Goal: Transaction & Acquisition: Download file/media

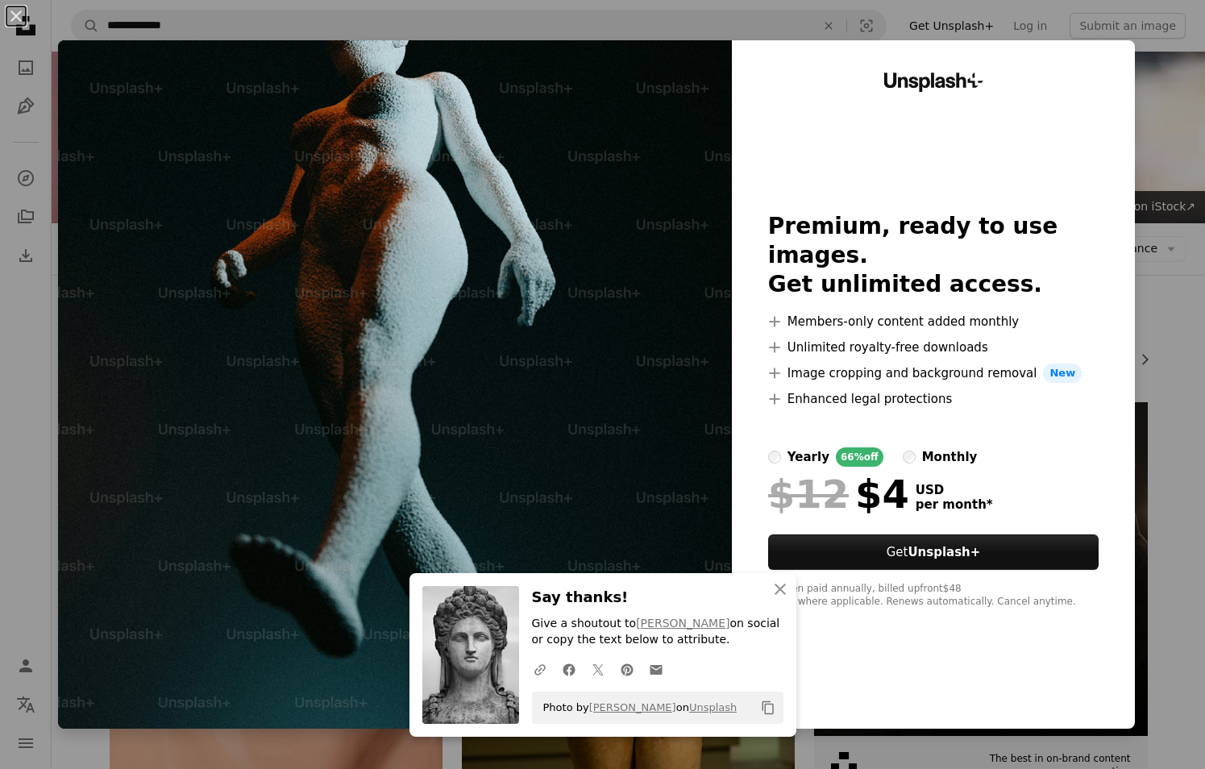
scroll to position [2579, 0]
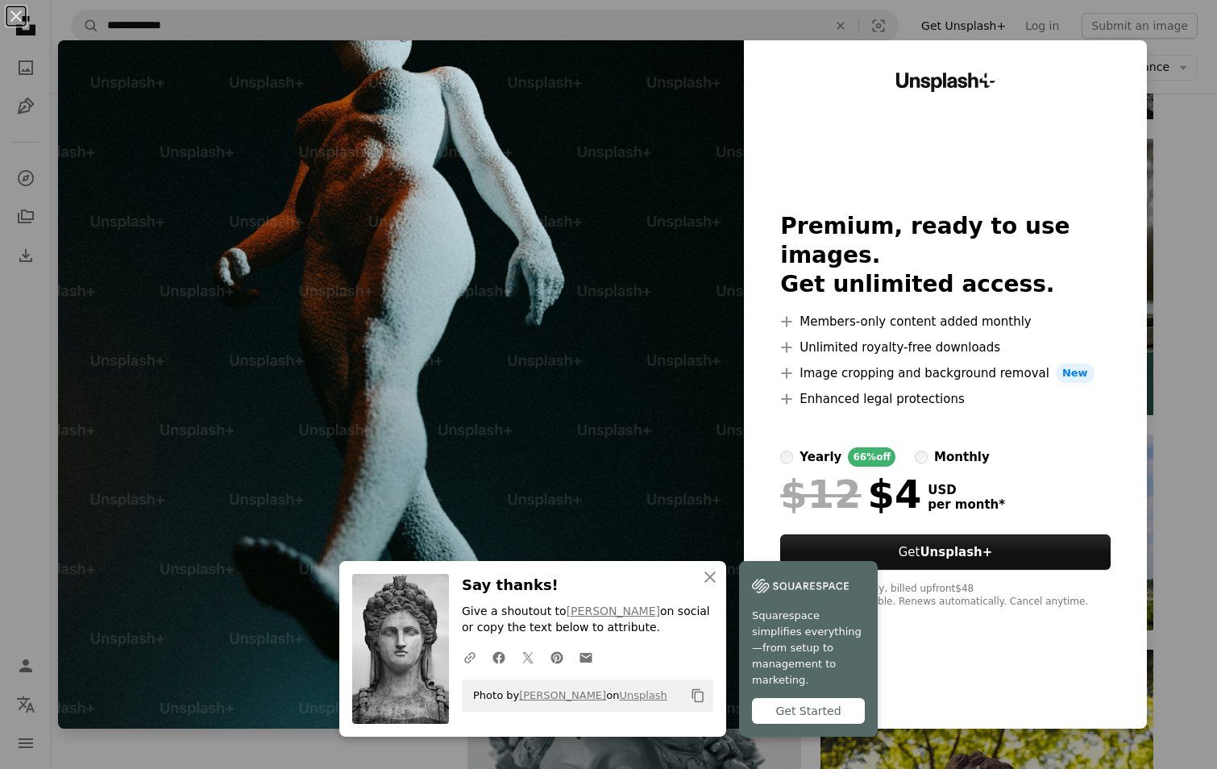
click at [1198, 407] on div "An X shape An X shape Close Say thanks! Give a shoutout to [PERSON_NAME] on soc…" at bounding box center [608, 384] width 1217 height 769
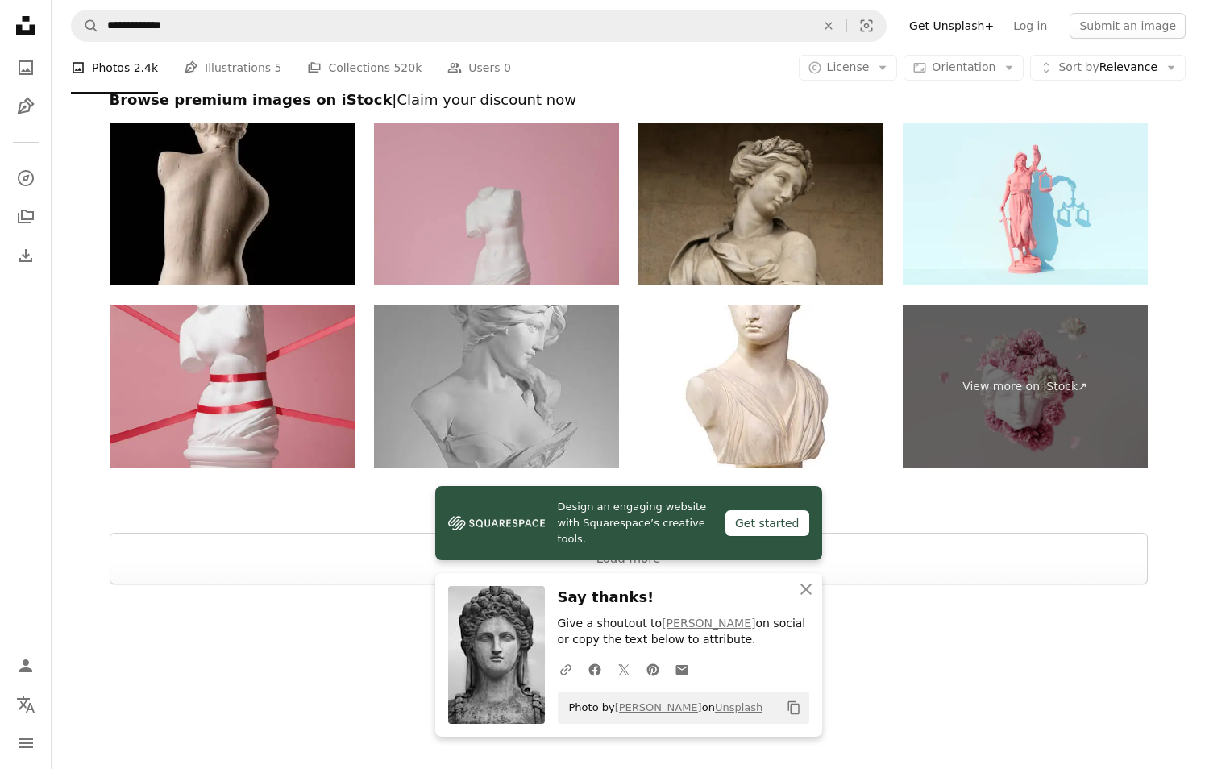
scroll to position [3724, 0]
click at [809, 595] on icon "An X shape" at bounding box center [805, 589] width 19 height 19
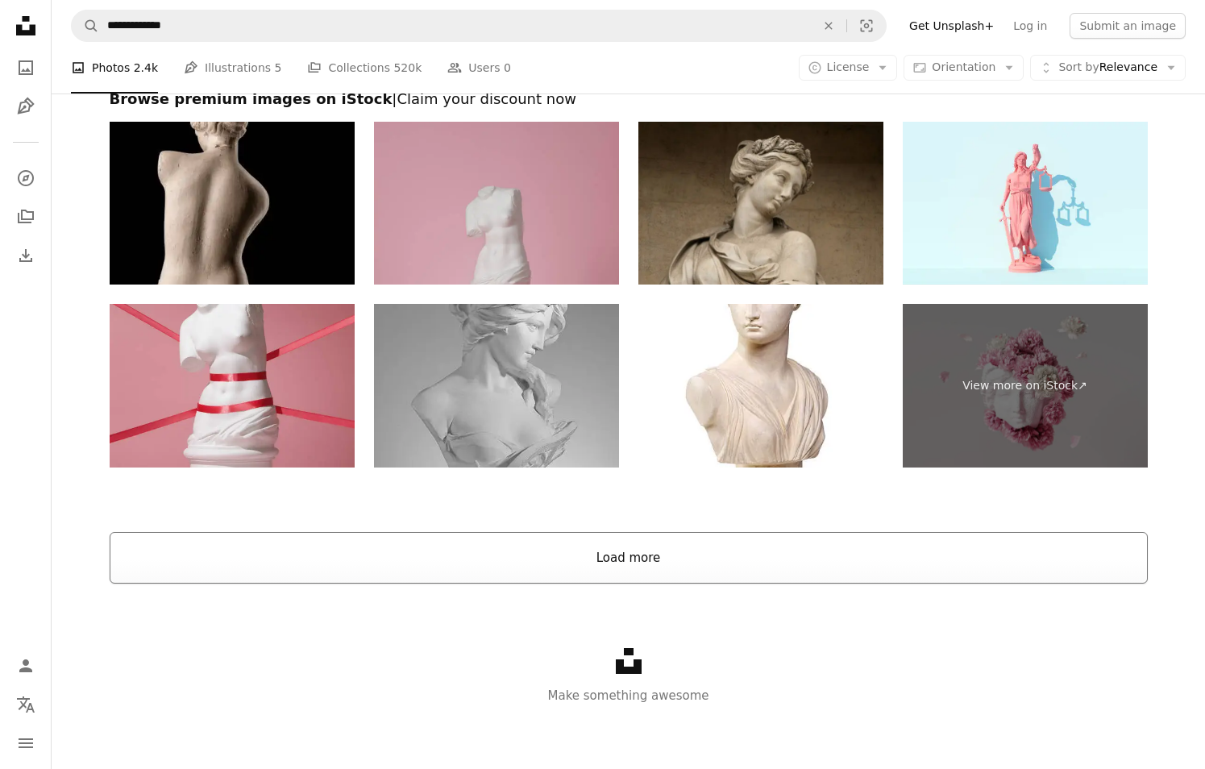
click at [688, 553] on button "Load more" at bounding box center [629, 558] width 1038 height 52
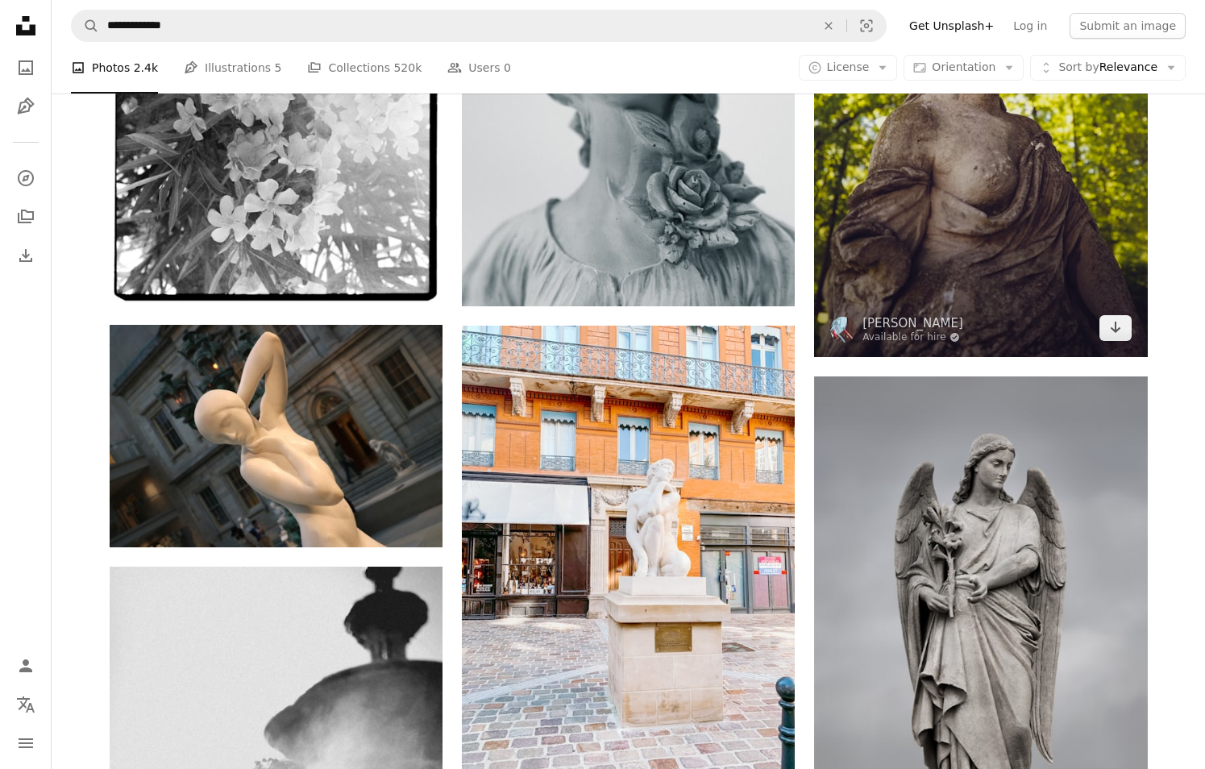
scroll to position [3643, 0]
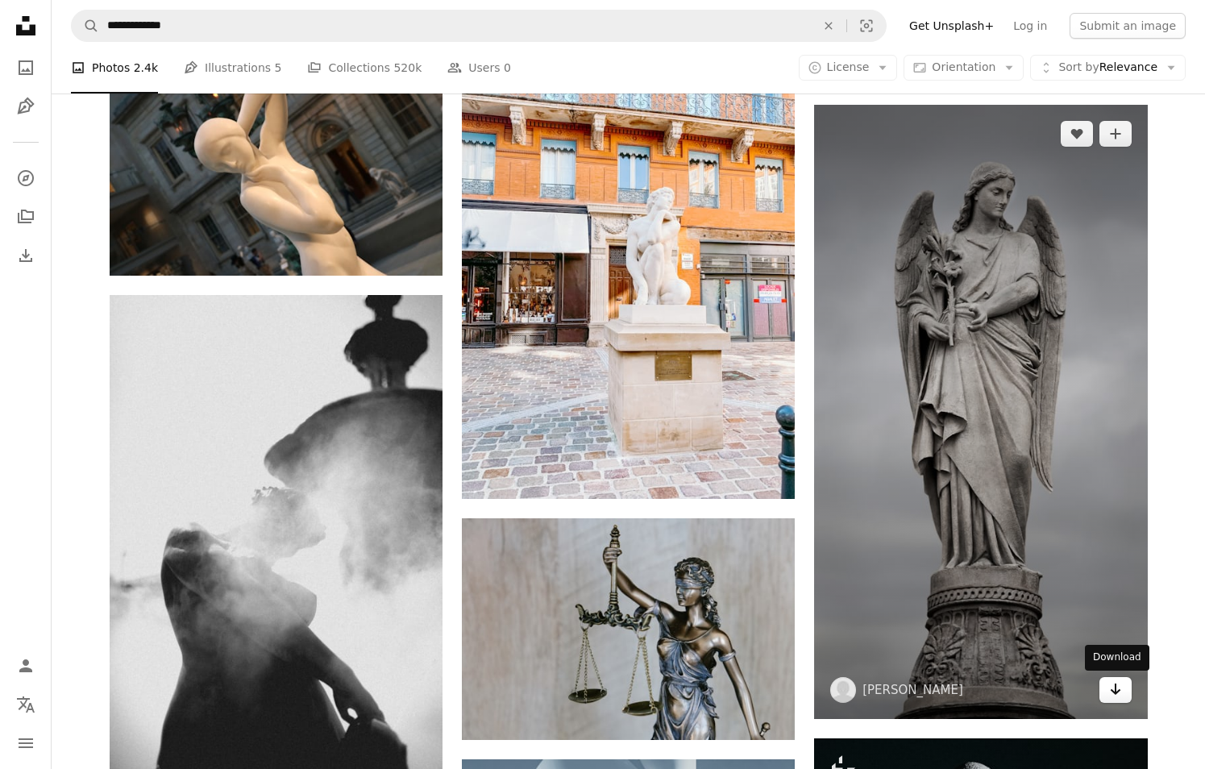
click at [1120, 691] on icon "Arrow pointing down" at bounding box center [1115, 688] width 13 height 19
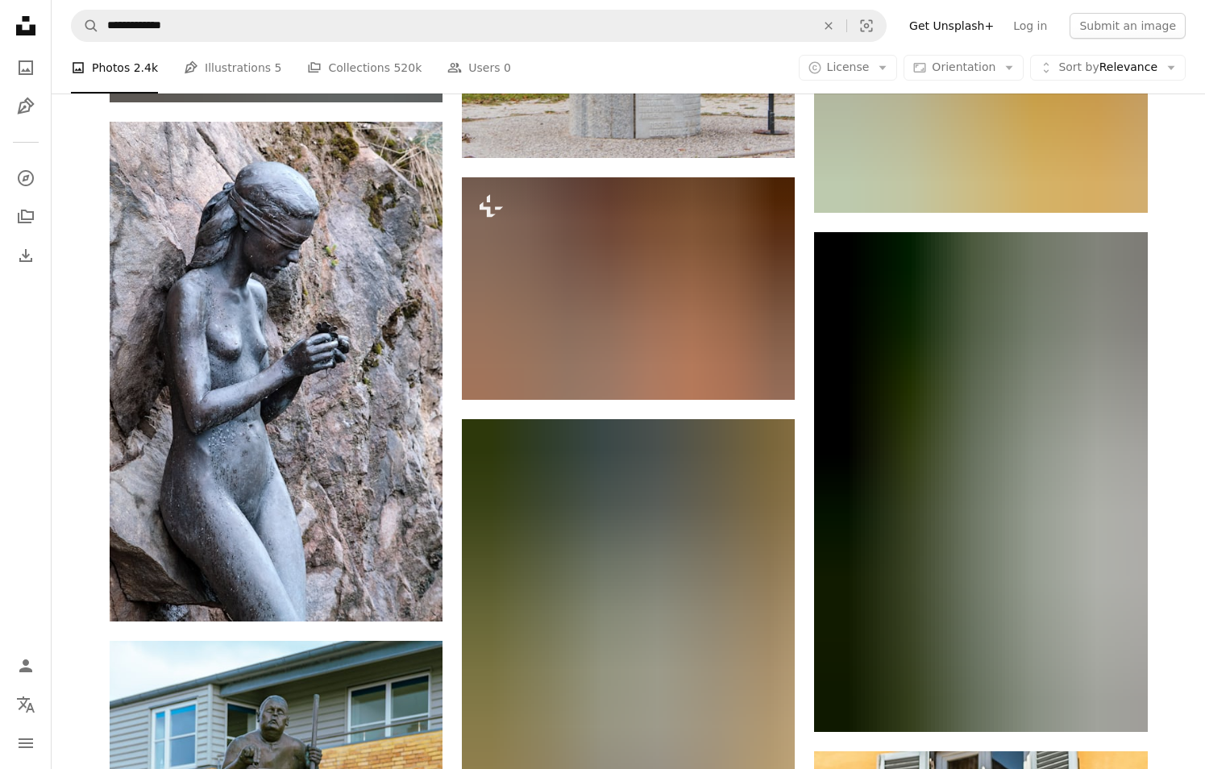
scroll to position [9930, 0]
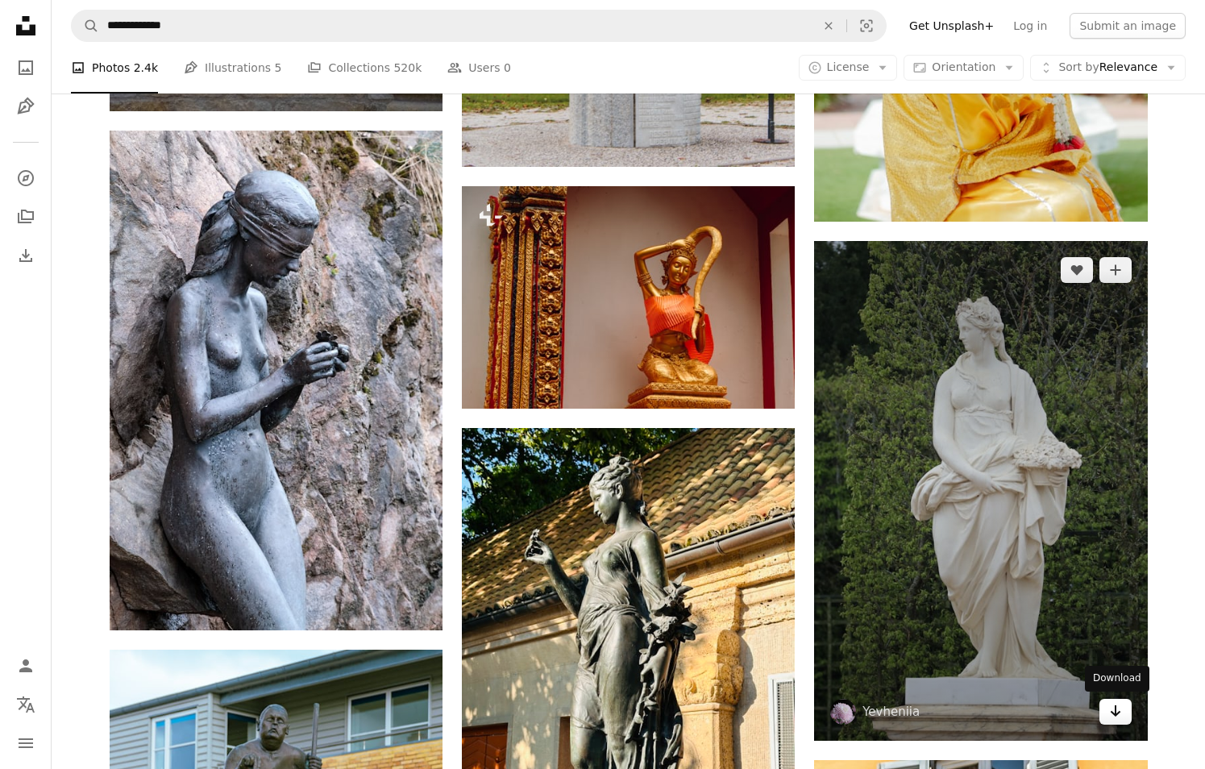
click at [1120, 711] on icon "Arrow pointing down" at bounding box center [1115, 710] width 13 height 19
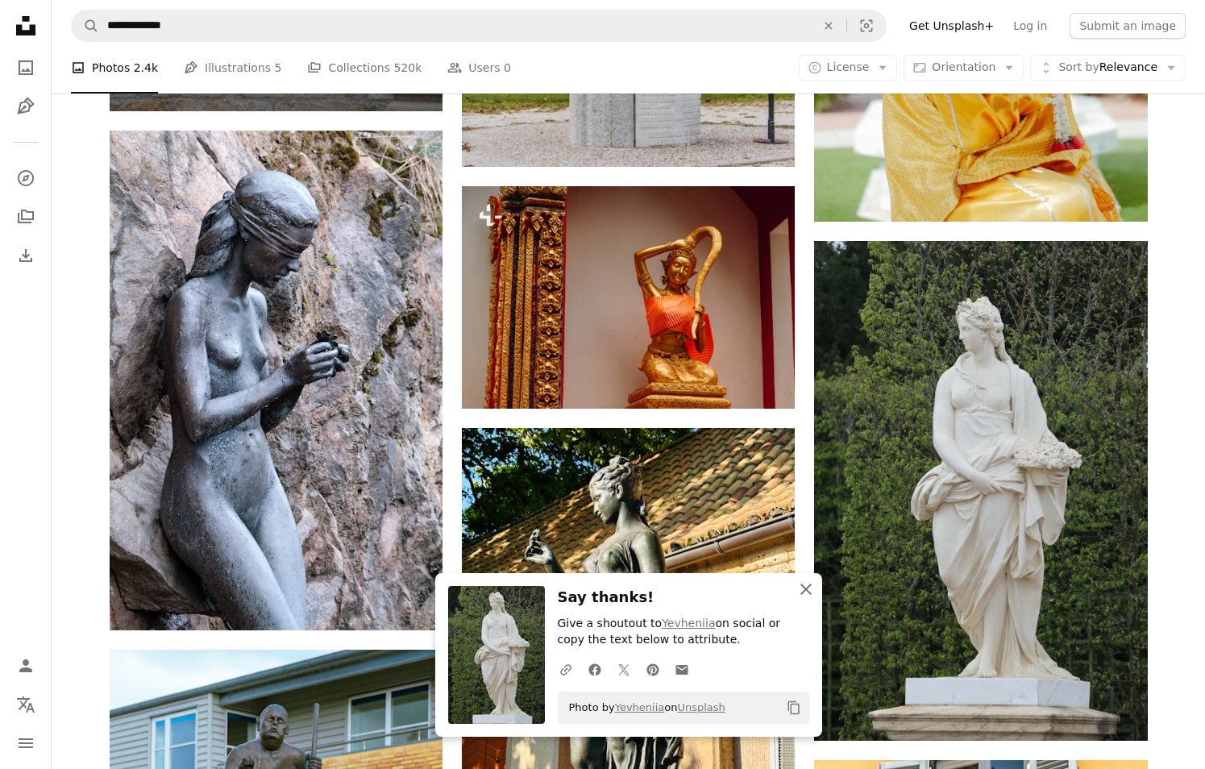
click at [807, 588] on icon "button" at bounding box center [805, 589] width 11 height 11
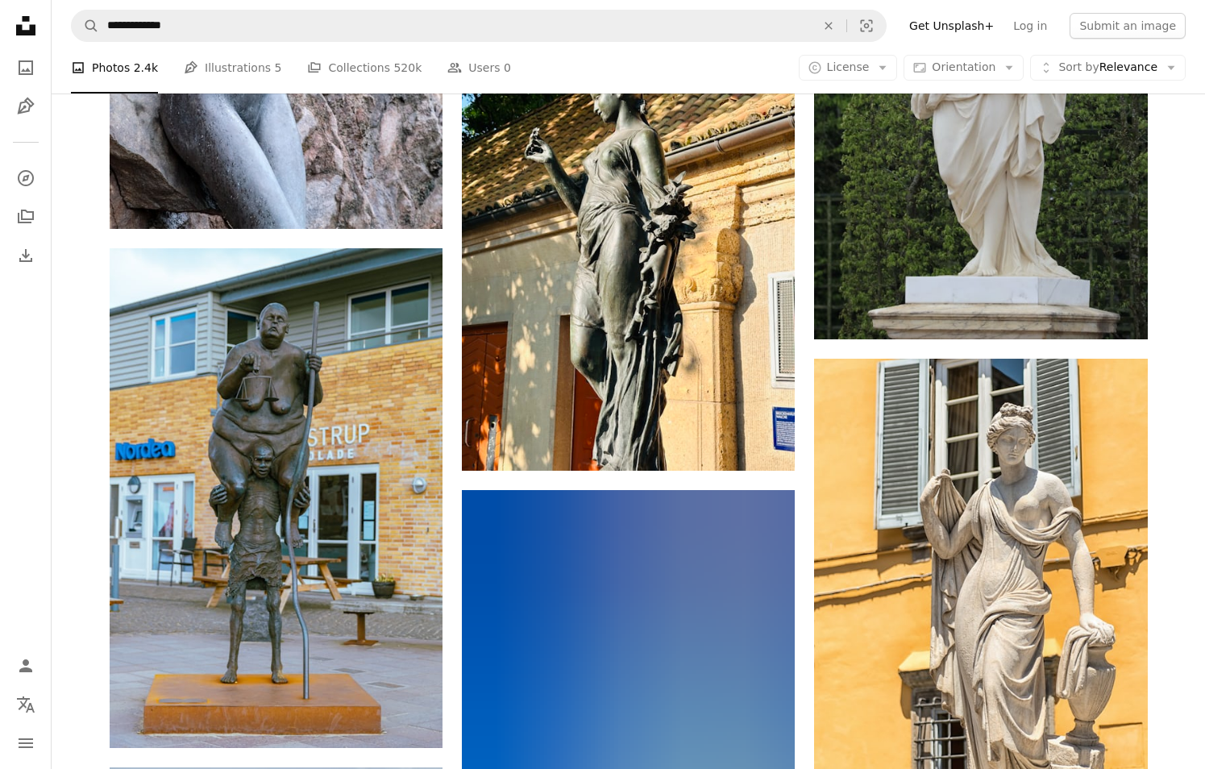
scroll to position [10495, 0]
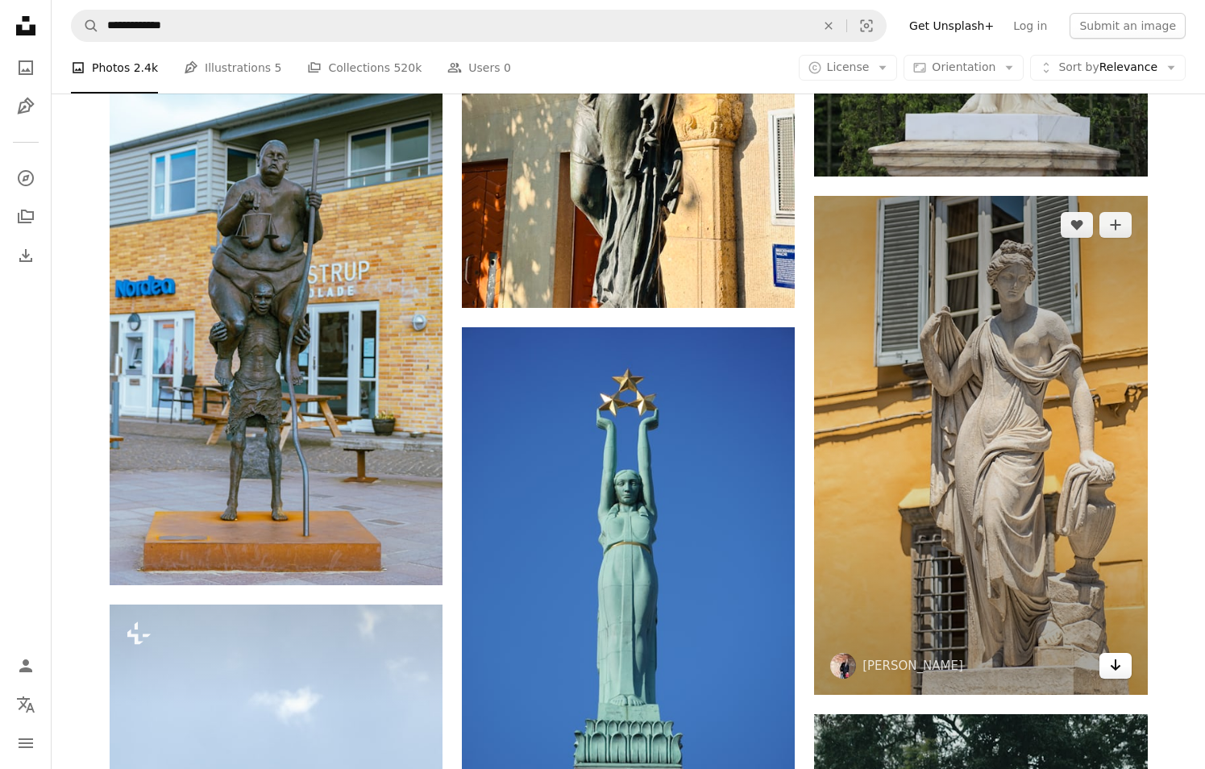
click at [1114, 663] on icon "Arrow pointing down" at bounding box center [1115, 664] width 13 height 19
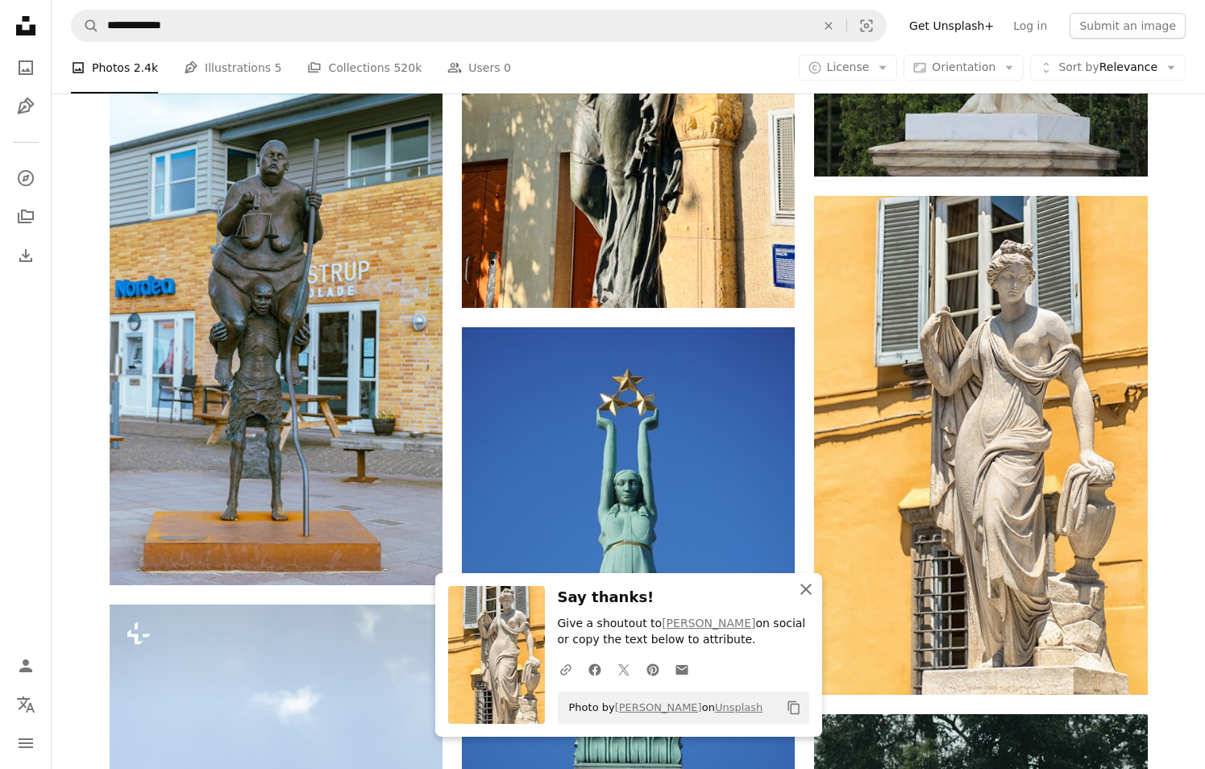
click at [811, 591] on icon "An X shape" at bounding box center [805, 589] width 19 height 19
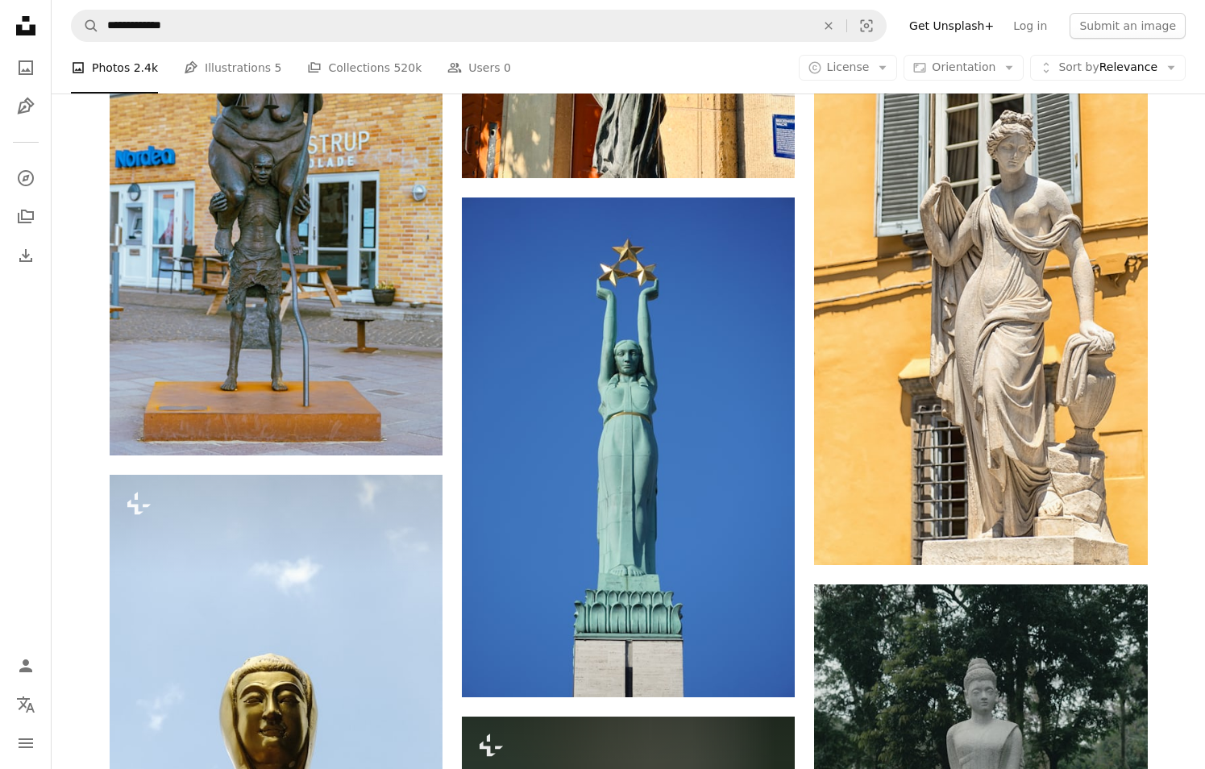
scroll to position [10736, 0]
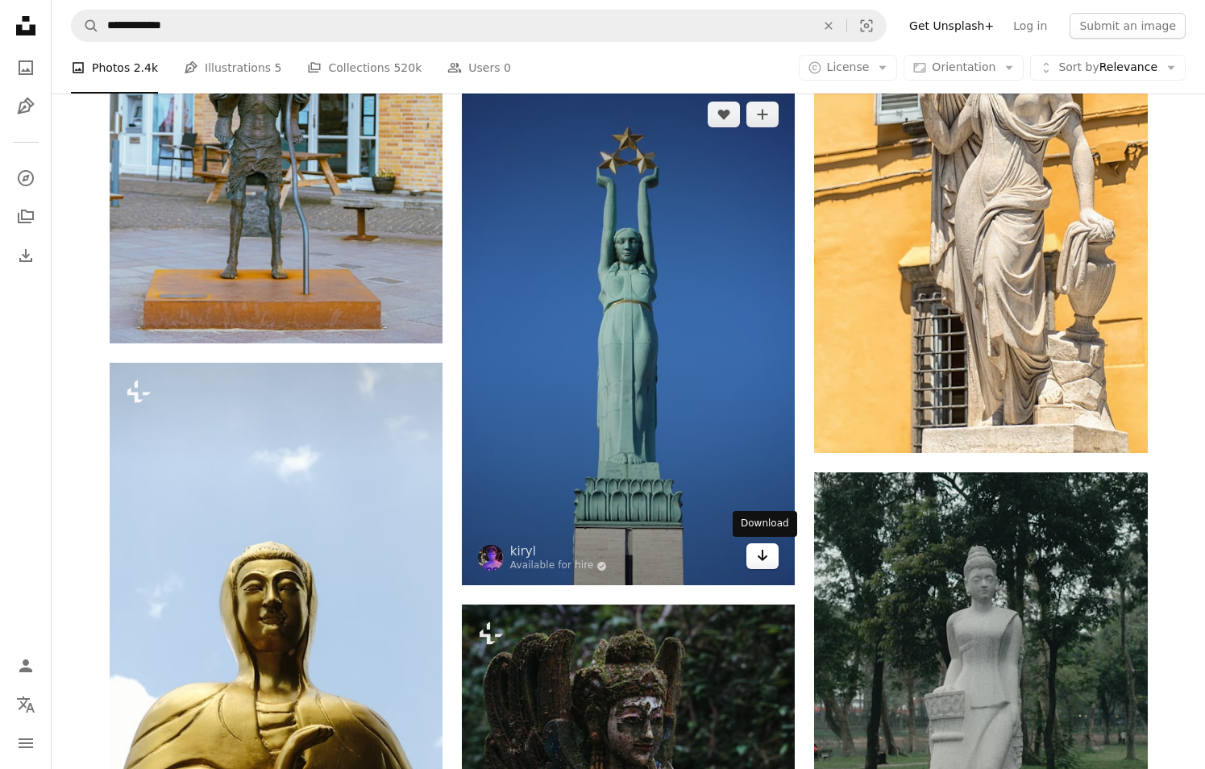
click at [769, 556] on icon "Arrow pointing down" at bounding box center [762, 555] width 13 height 19
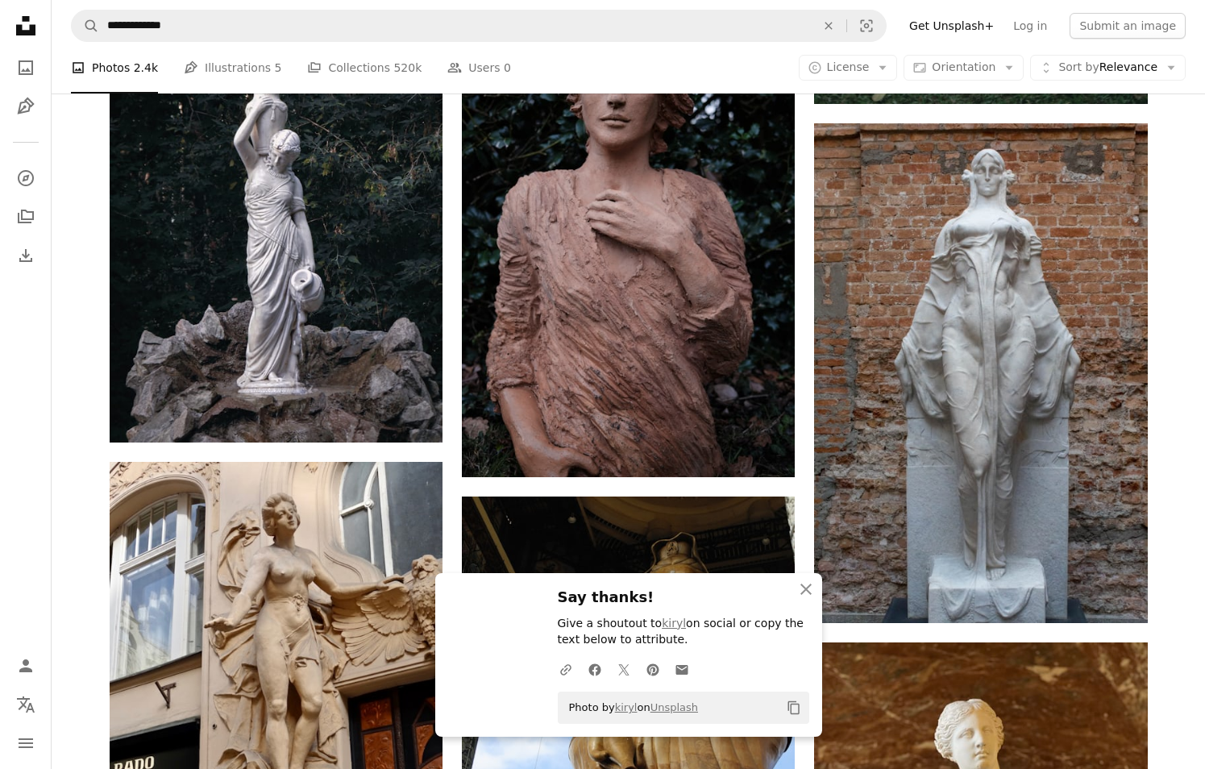
scroll to position [11623, 0]
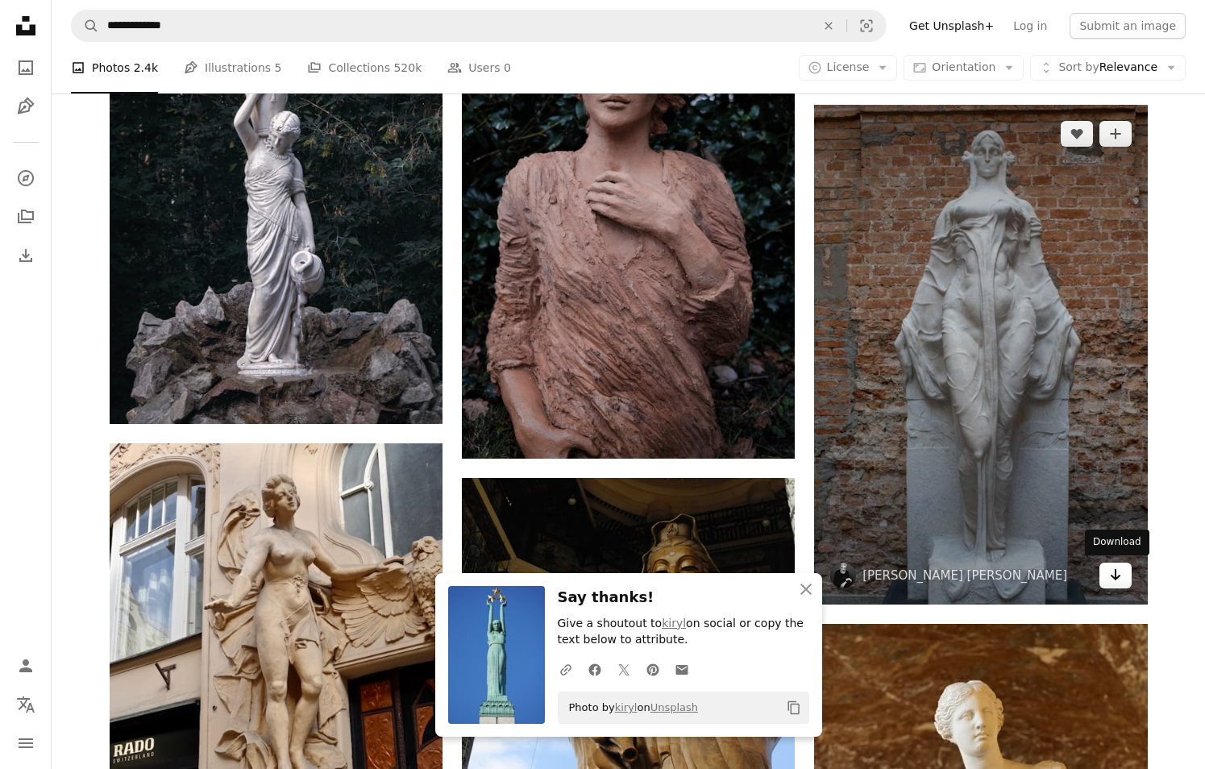
click at [1119, 576] on icon "Download" at bounding box center [1115, 574] width 10 height 11
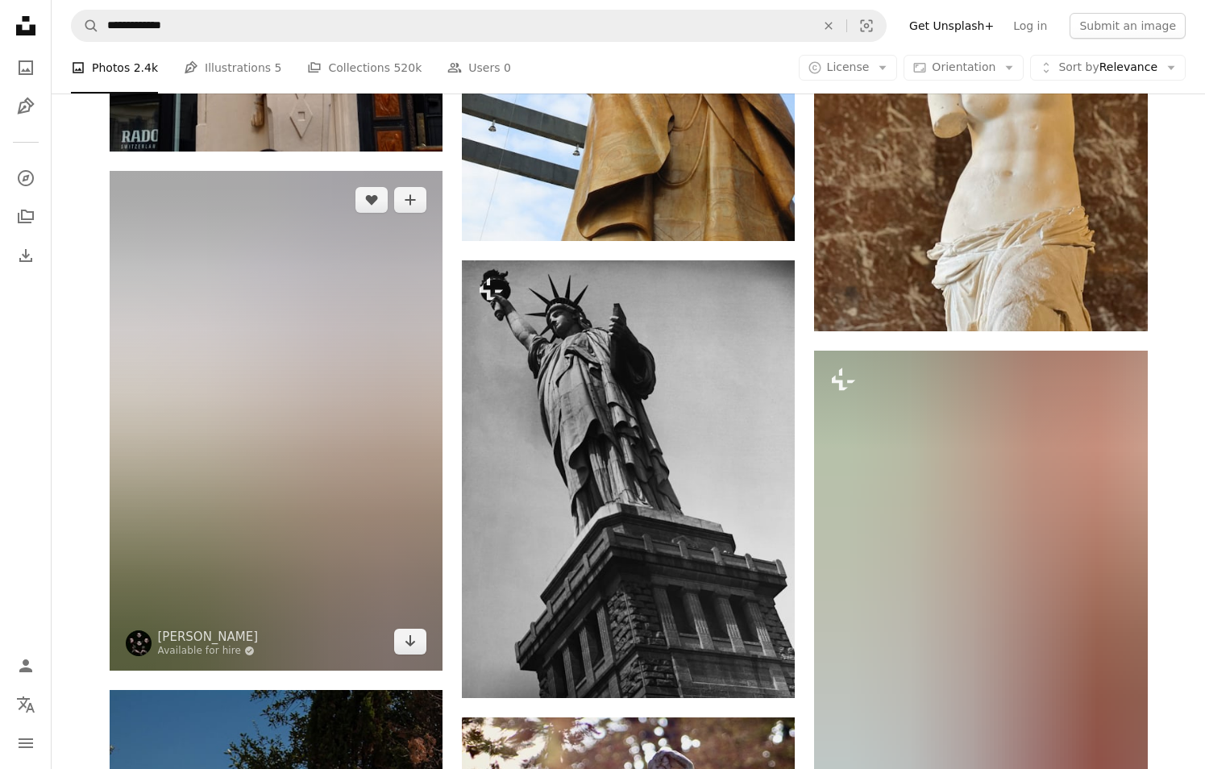
scroll to position [12348, 0]
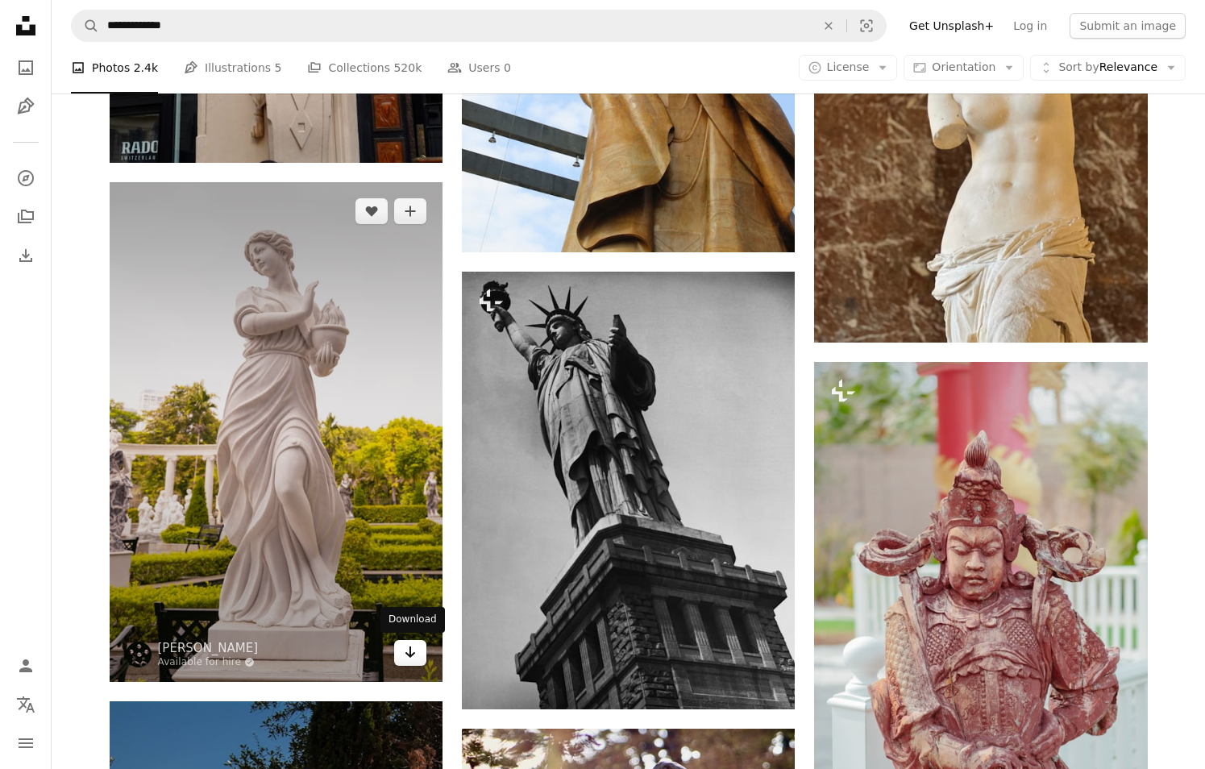
click at [415, 654] on icon "Arrow pointing down" at bounding box center [410, 651] width 13 height 19
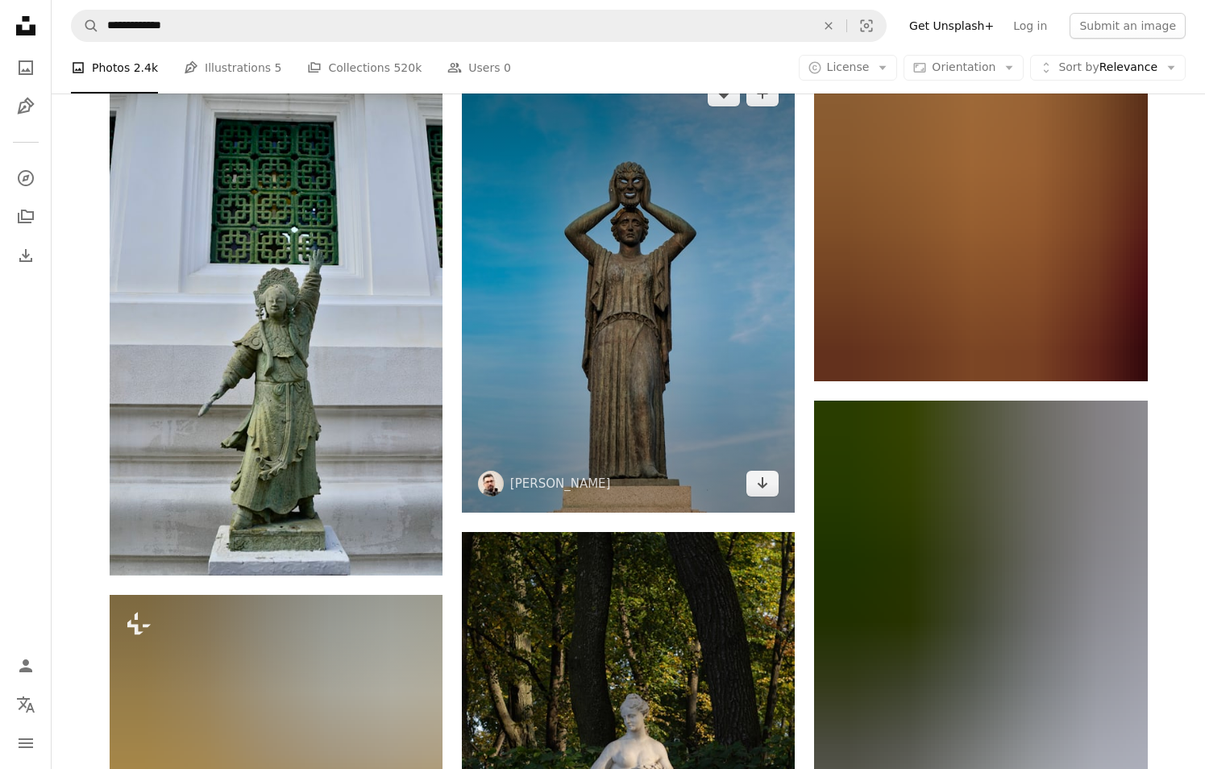
scroll to position [16862, 0]
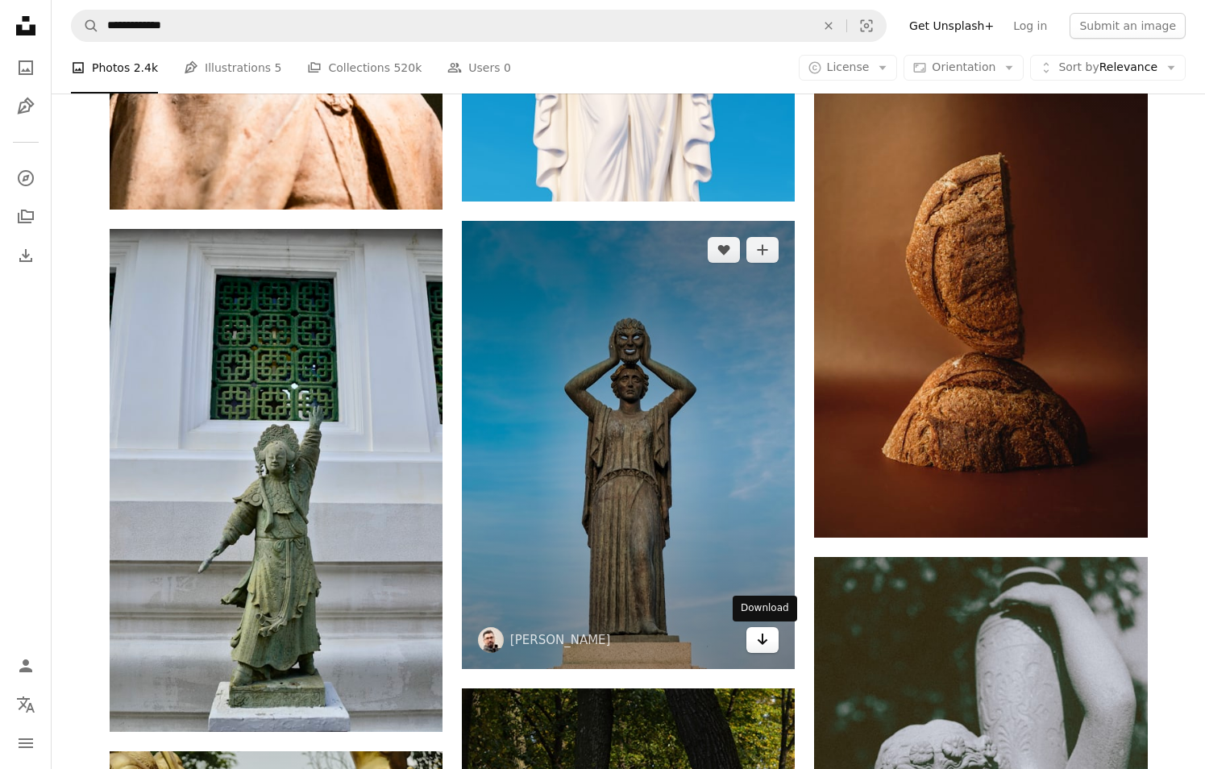
click at [759, 636] on icon "Arrow pointing down" at bounding box center [762, 639] width 13 height 19
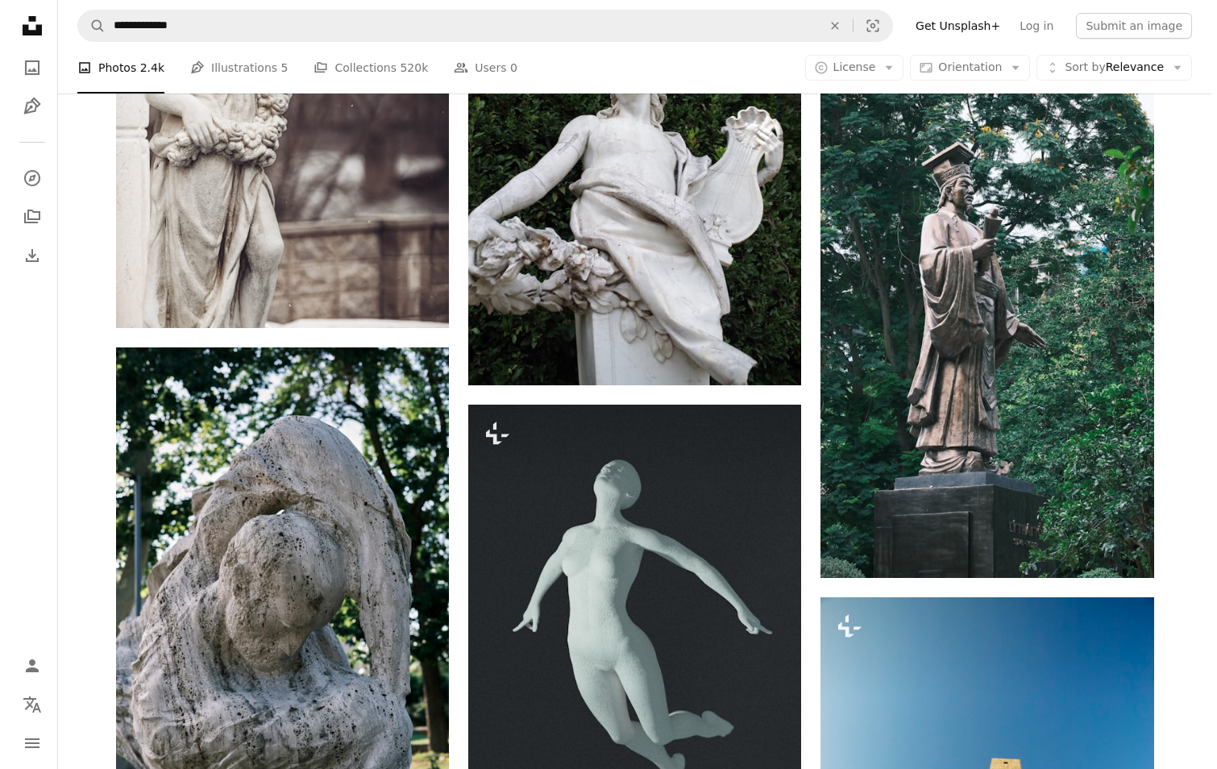
scroll to position [24197, 0]
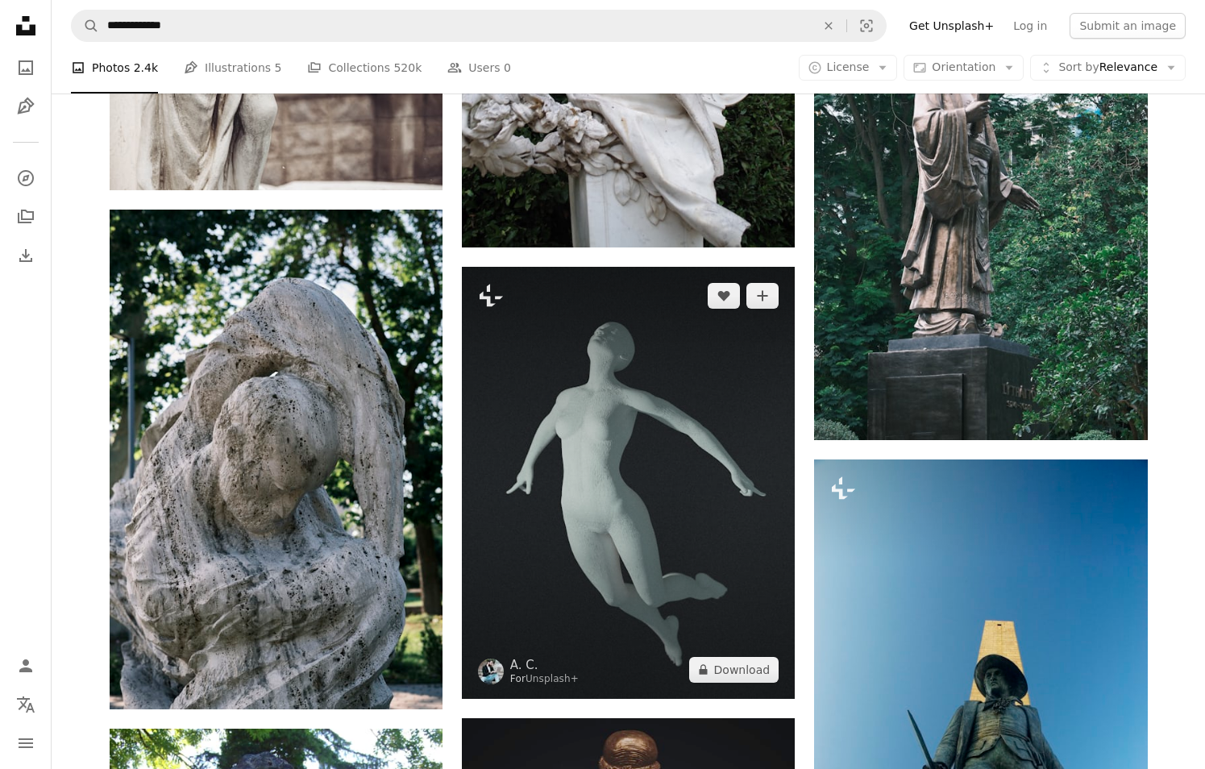
click at [606, 423] on img at bounding box center [628, 483] width 333 height 432
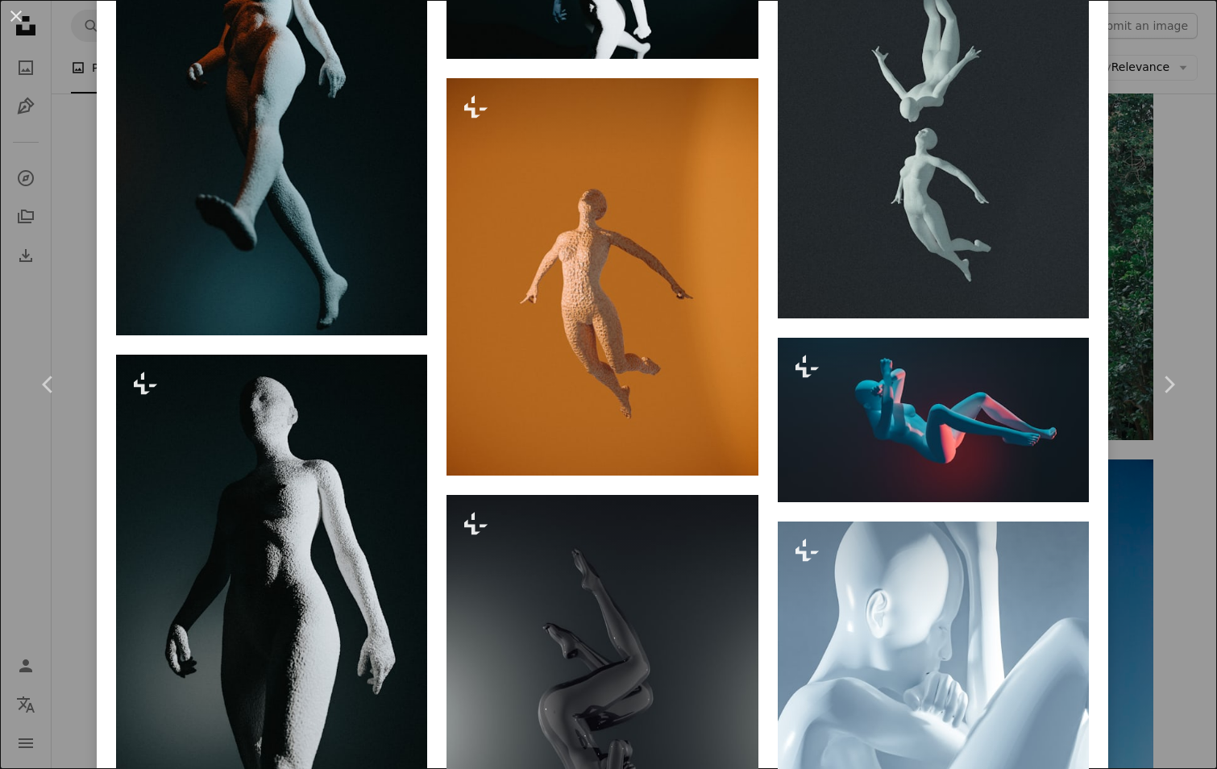
scroll to position [1048, 0]
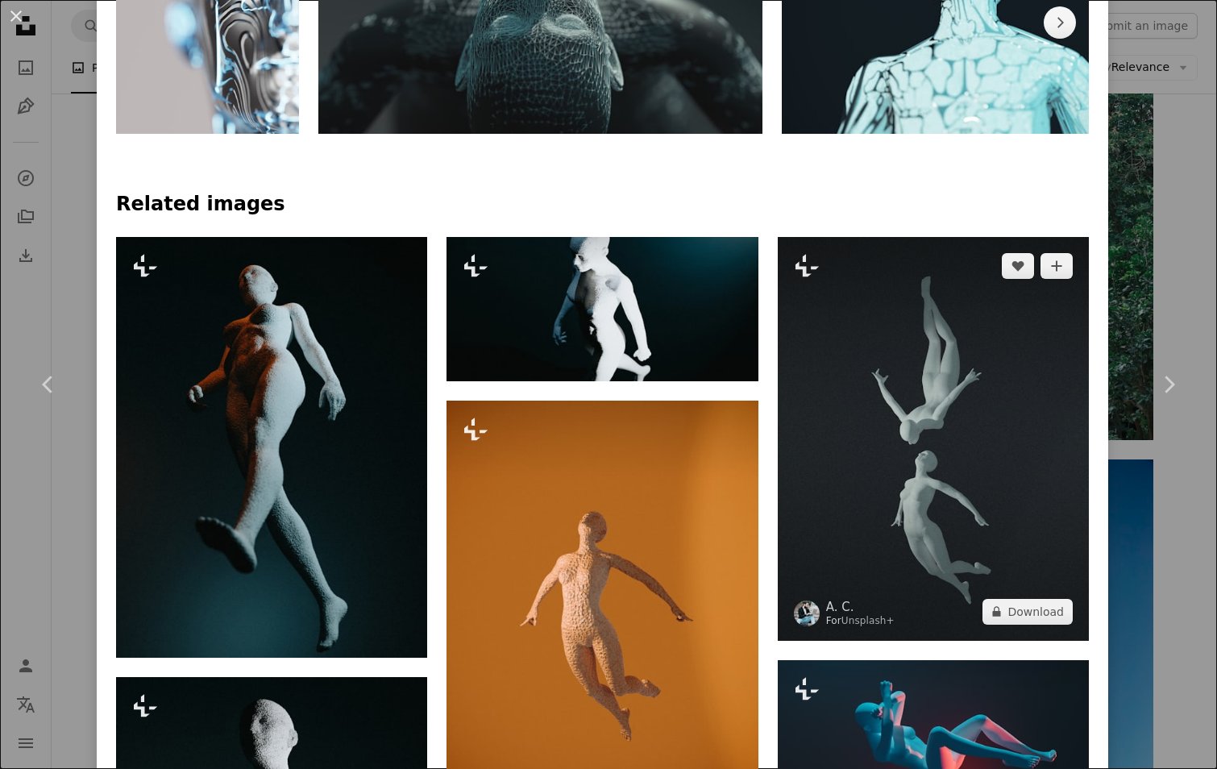
click at [971, 437] on img at bounding box center [933, 439] width 311 height 404
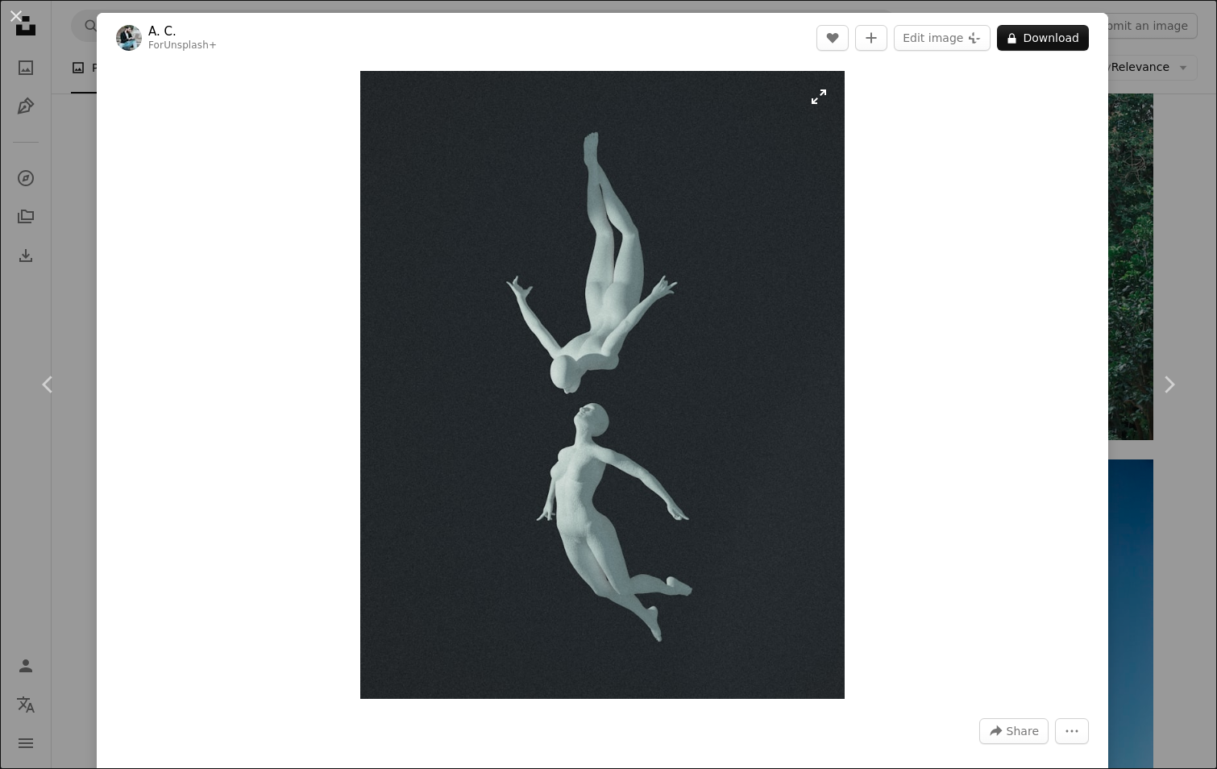
click at [562, 285] on img "Zoom in on this image" at bounding box center [602, 385] width 484 height 628
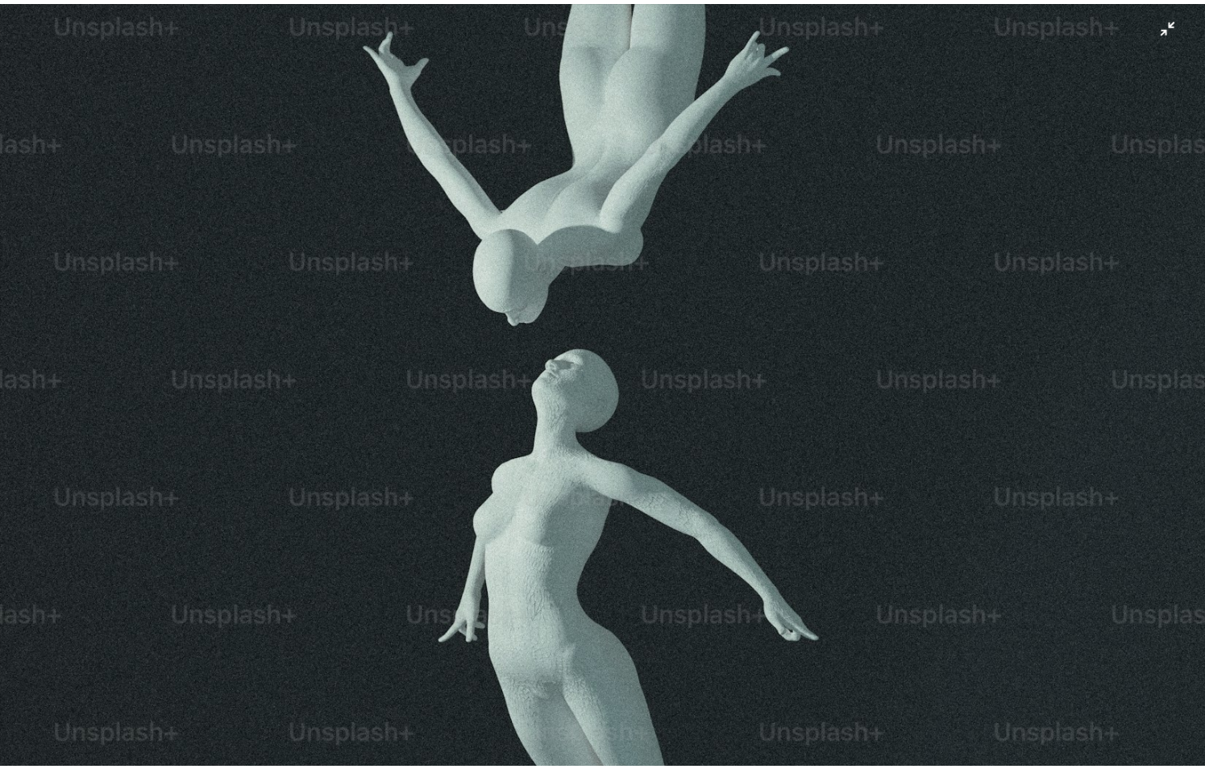
scroll to position [456, 0]
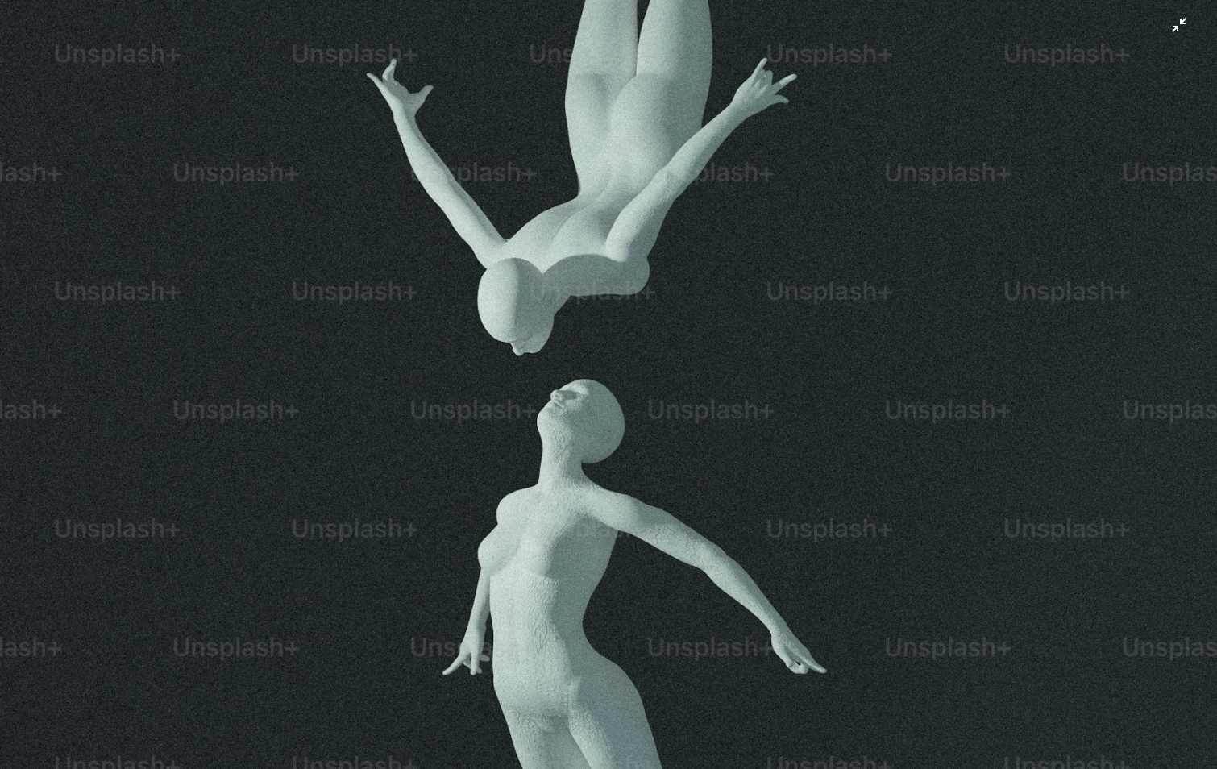
click at [392, 218] on img "Zoom out on this image" at bounding box center [608, 333] width 1219 height 1581
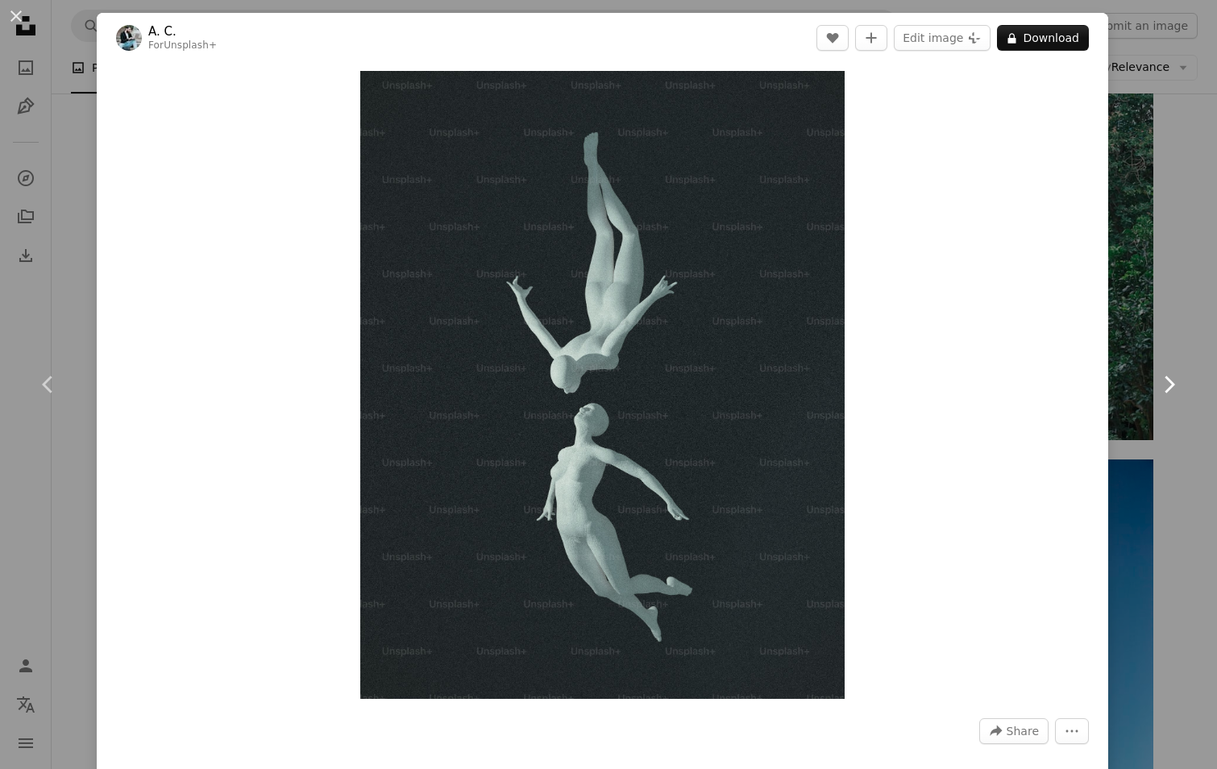
click at [1156, 382] on icon "Chevron right" at bounding box center [1169, 385] width 26 height 26
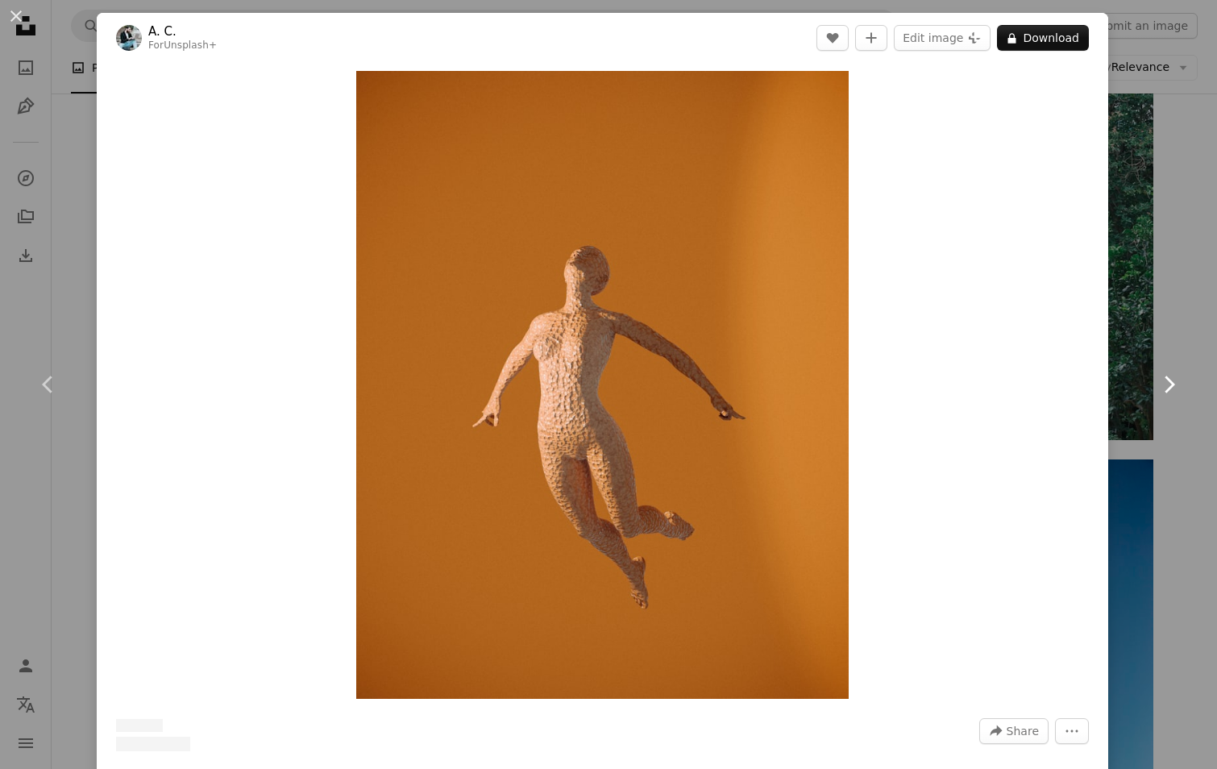
click at [1168, 311] on link "Chevron right" at bounding box center [1168, 384] width 97 height 155
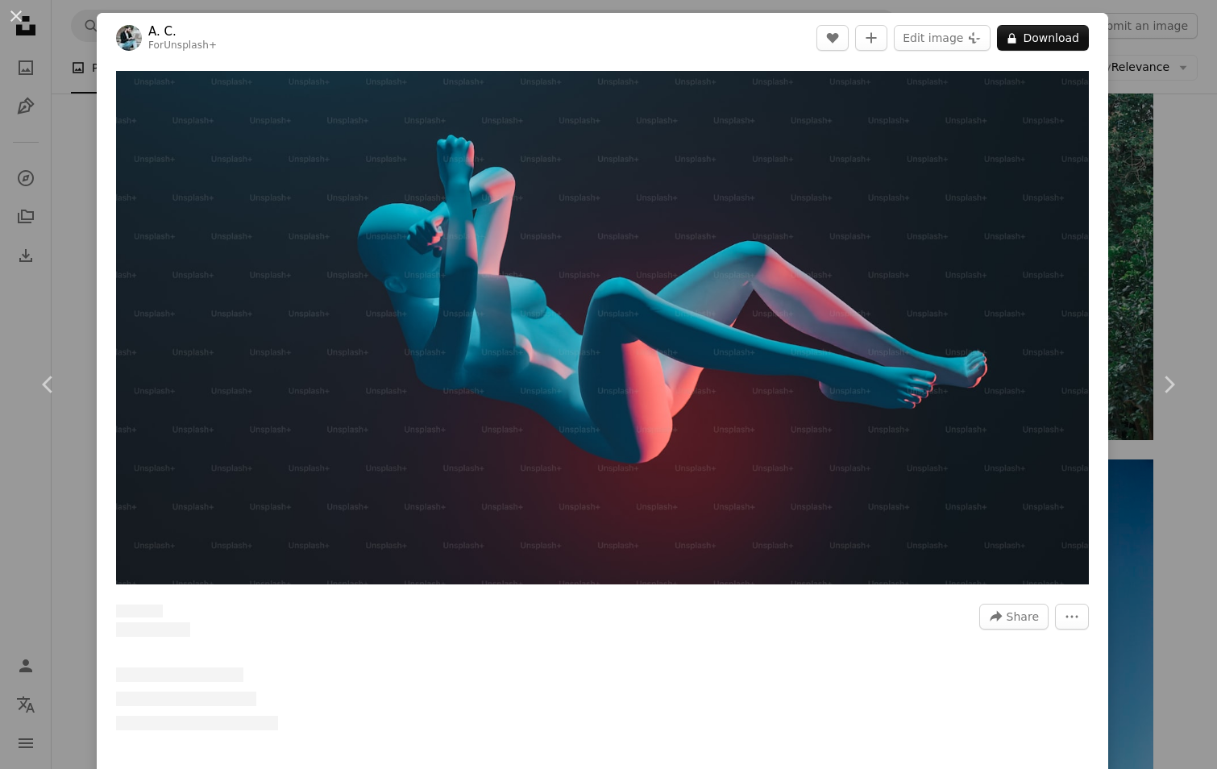
click at [1159, 278] on div "An X shape Chevron left Chevron right A. C. For Unsplash+ A heart A plus sign E…" at bounding box center [608, 384] width 1217 height 769
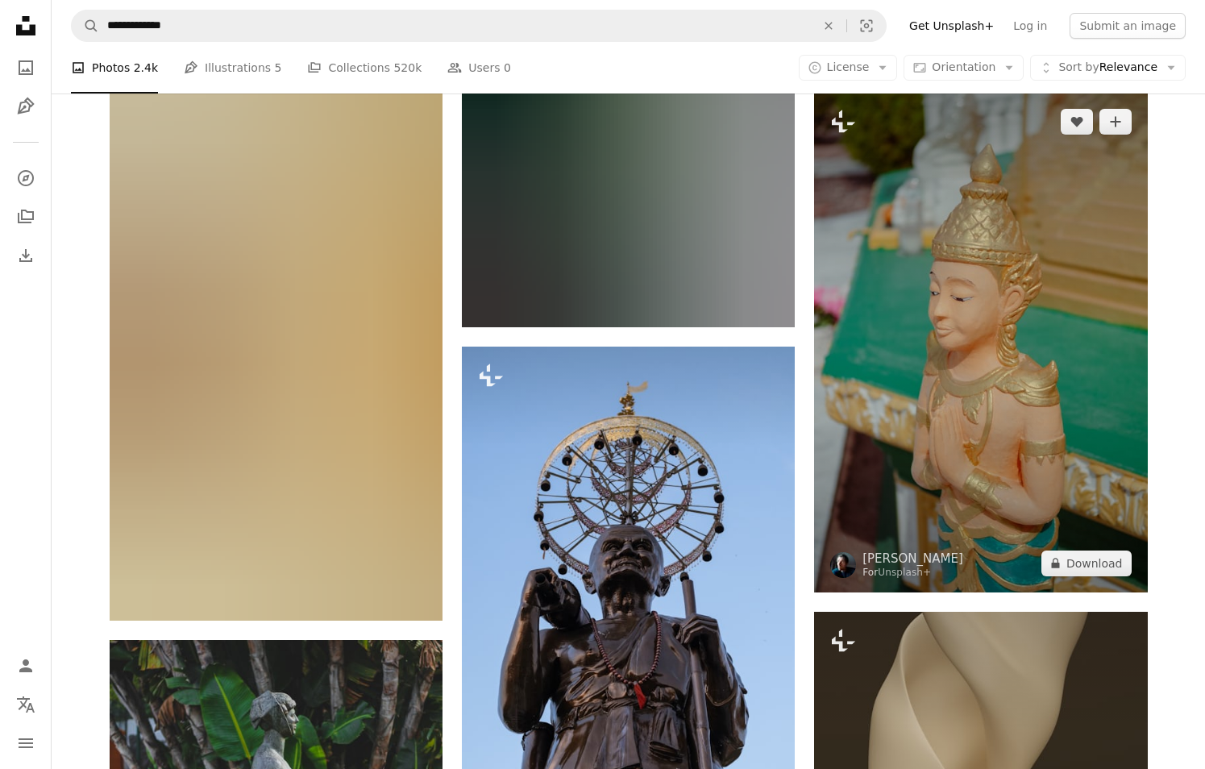
scroll to position [28147, 0]
